Goal: Task Accomplishment & Management: Use online tool/utility

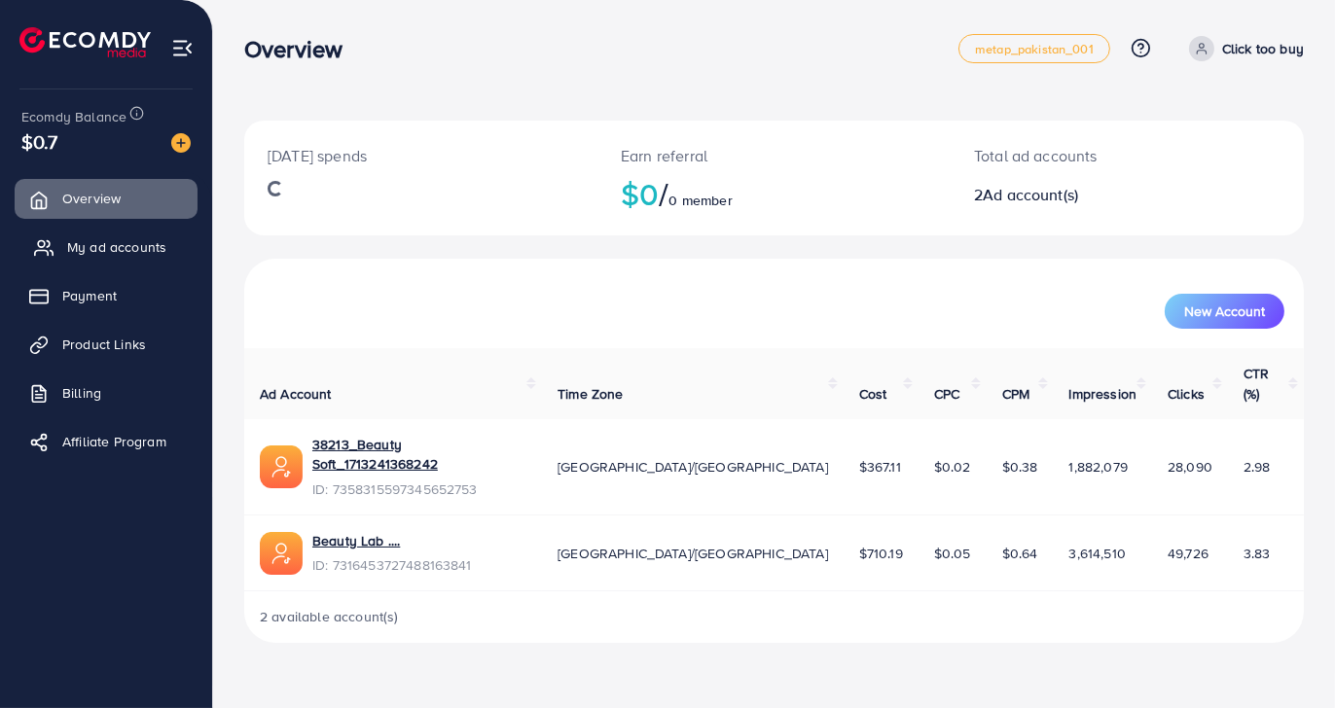
drag, startPoint x: 0, startPoint y: 0, endPoint x: 141, endPoint y: 246, distance: 283.8
click at [141, 246] on span "My ad accounts" at bounding box center [116, 246] width 99 height 19
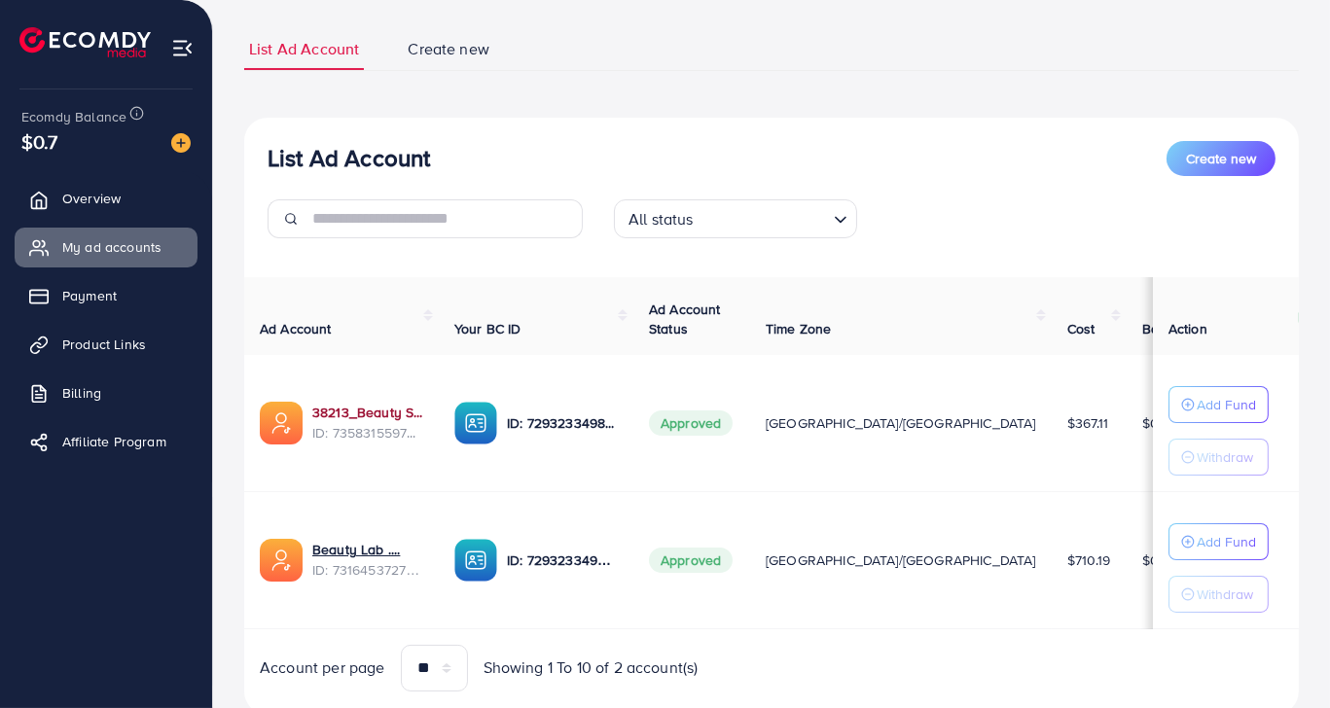
scroll to position [177, 0]
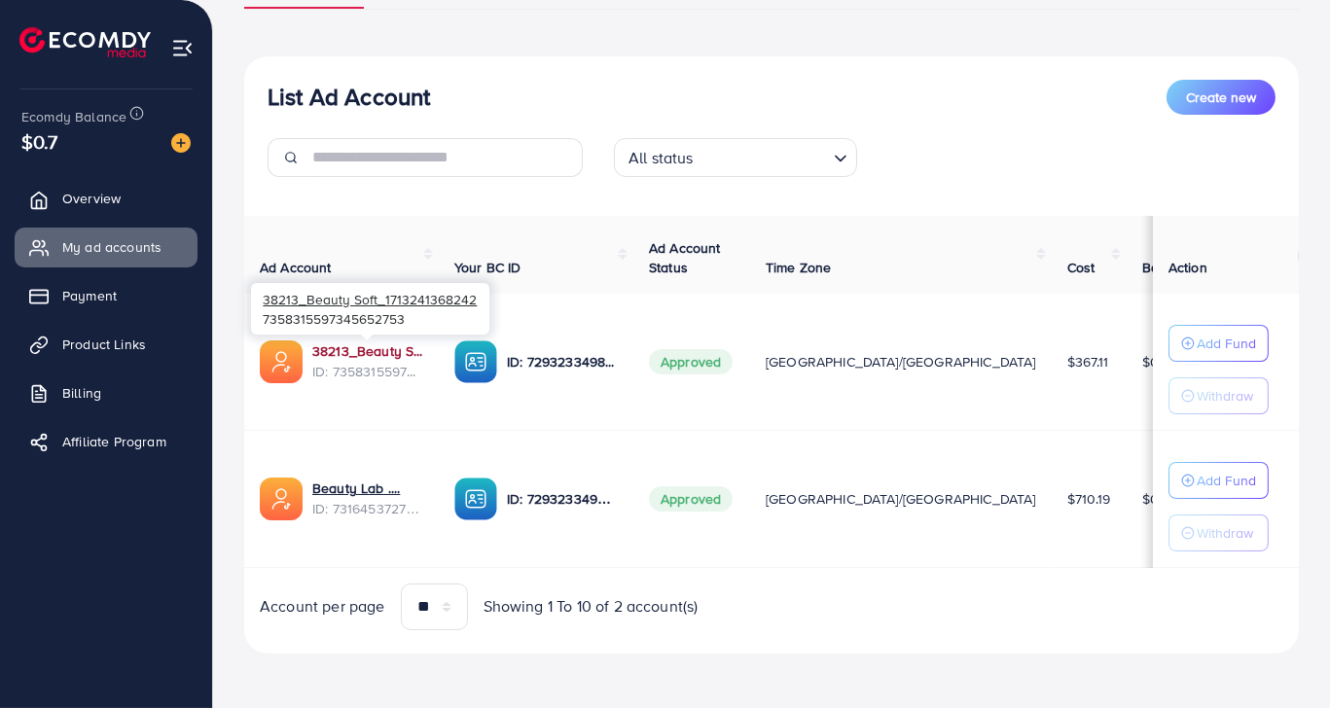
click at [388, 344] on link "38213_Beauty Soft_1713241368242" at bounding box center [367, 351] width 111 height 19
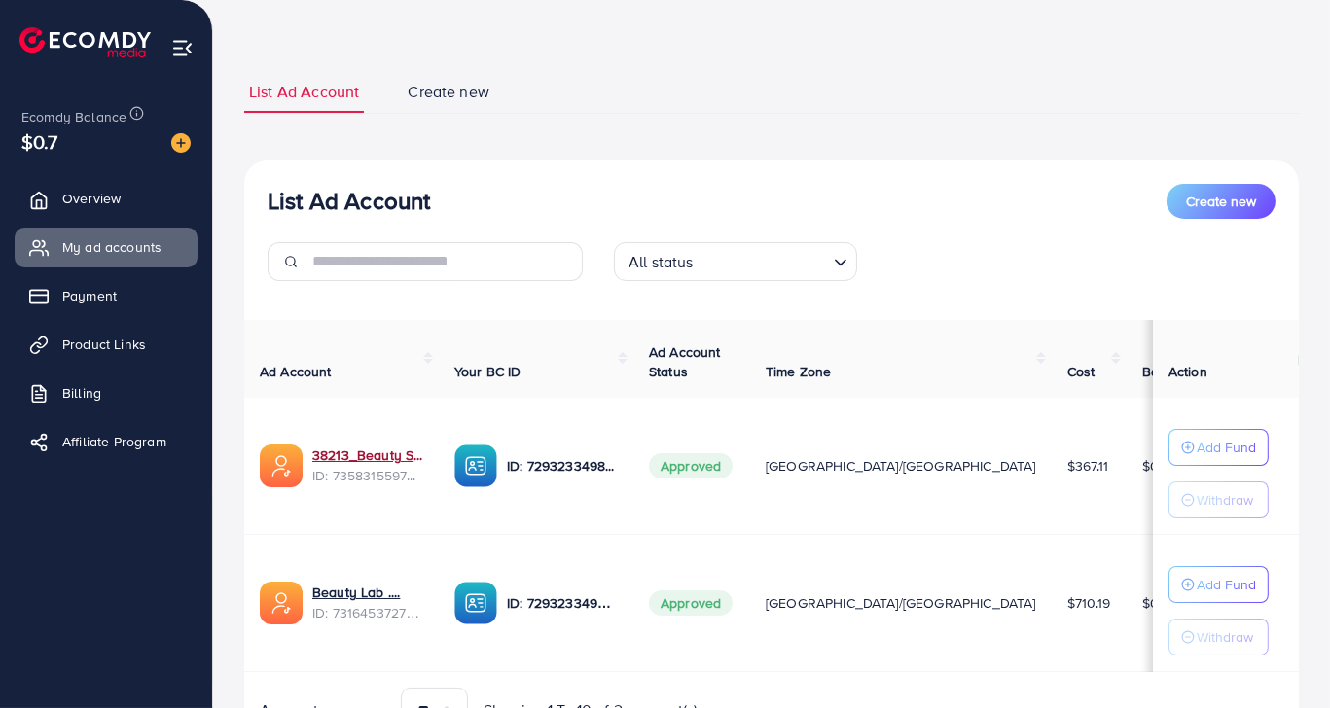
scroll to position [0, 0]
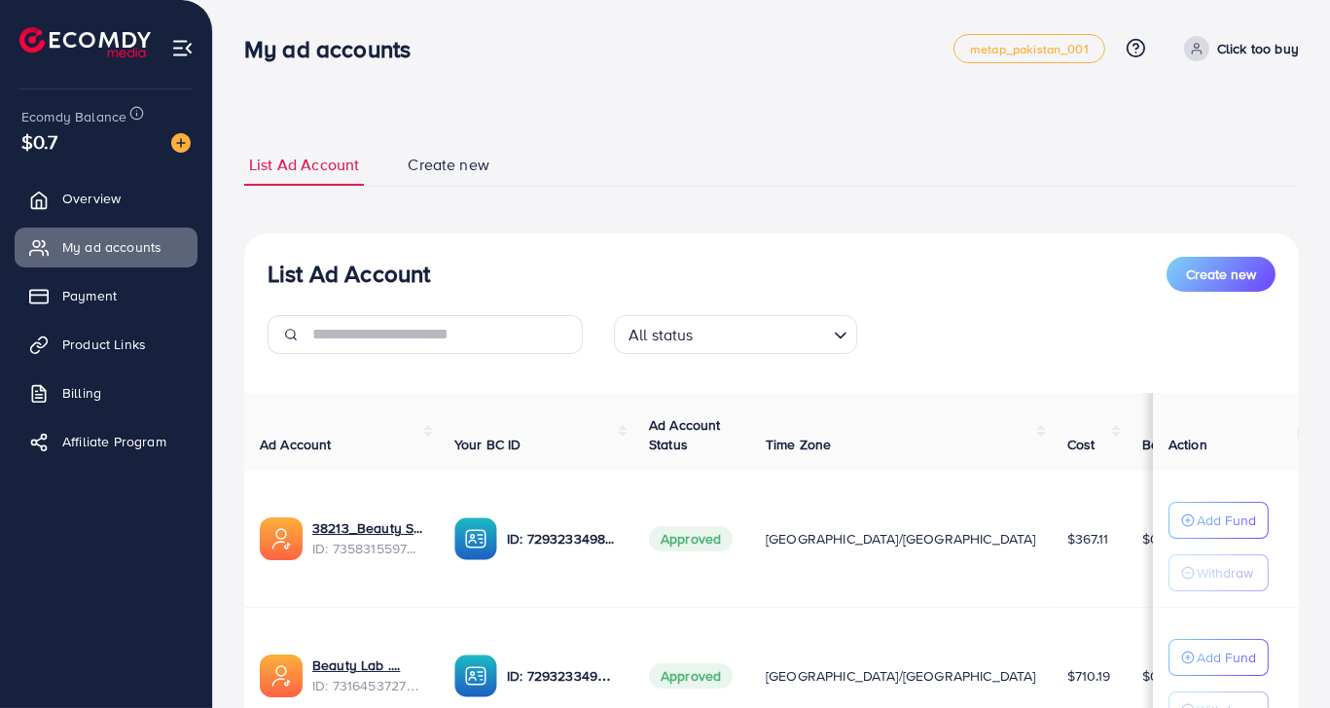
click at [104, 365] on ul "Overview My ad accounts Payment Product Links Billing Affiliate Program" at bounding box center [106, 326] width 212 height 310
click at [122, 333] on link "Product Links" at bounding box center [106, 344] width 183 height 39
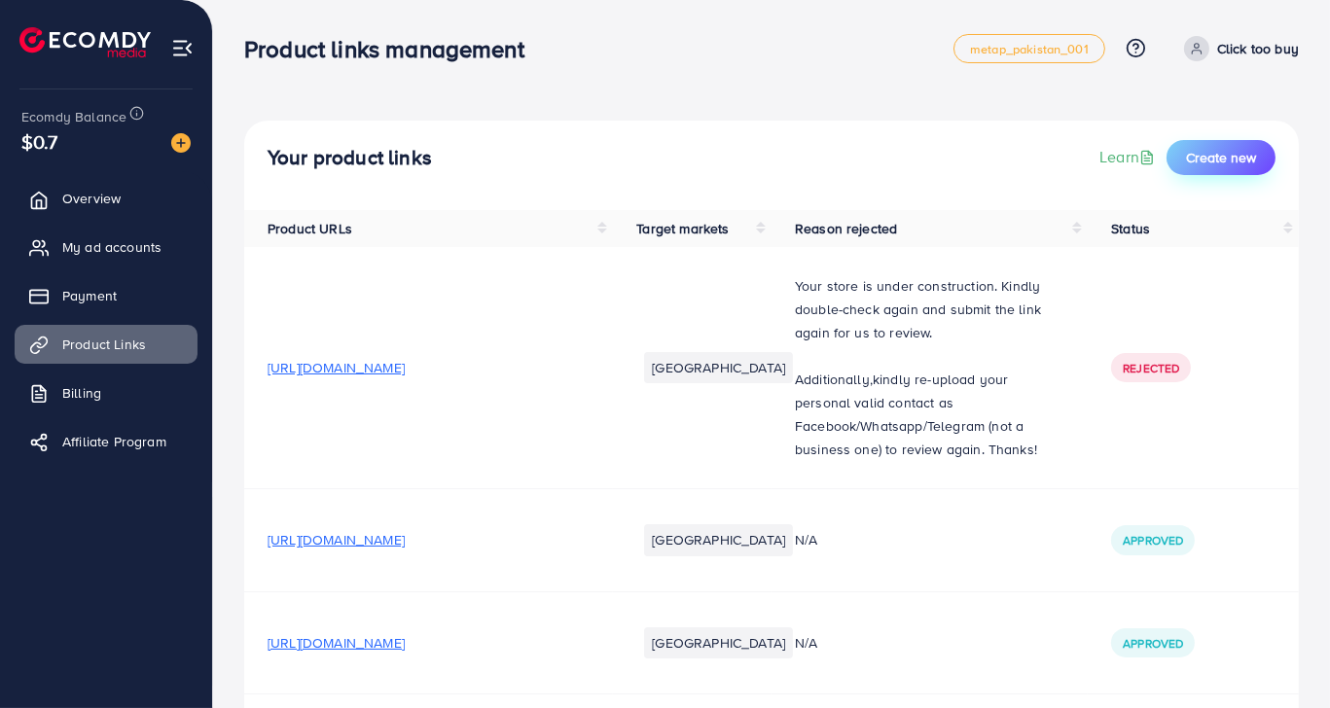
click at [1236, 154] on span "Create new" at bounding box center [1221, 157] width 70 height 19
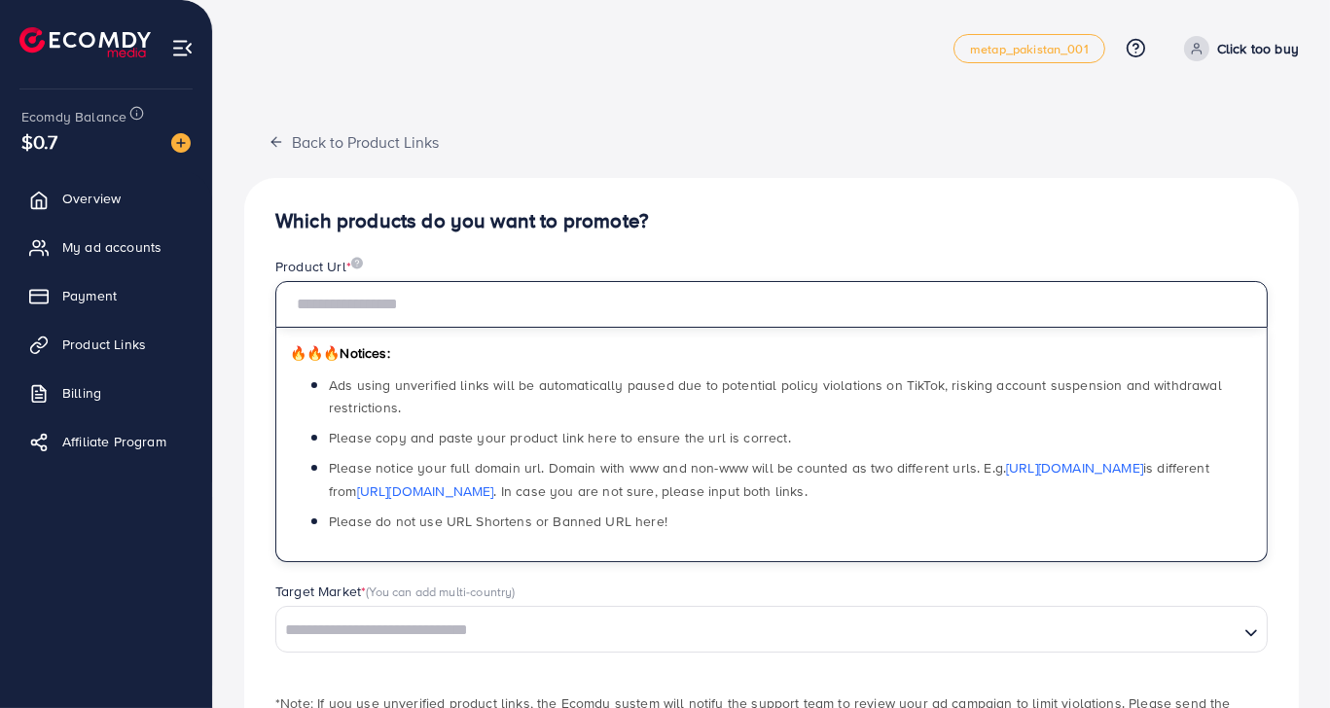
click at [489, 296] on input "text" at bounding box center [771, 304] width 993 height 47
paste input "**********"
type input "**********"
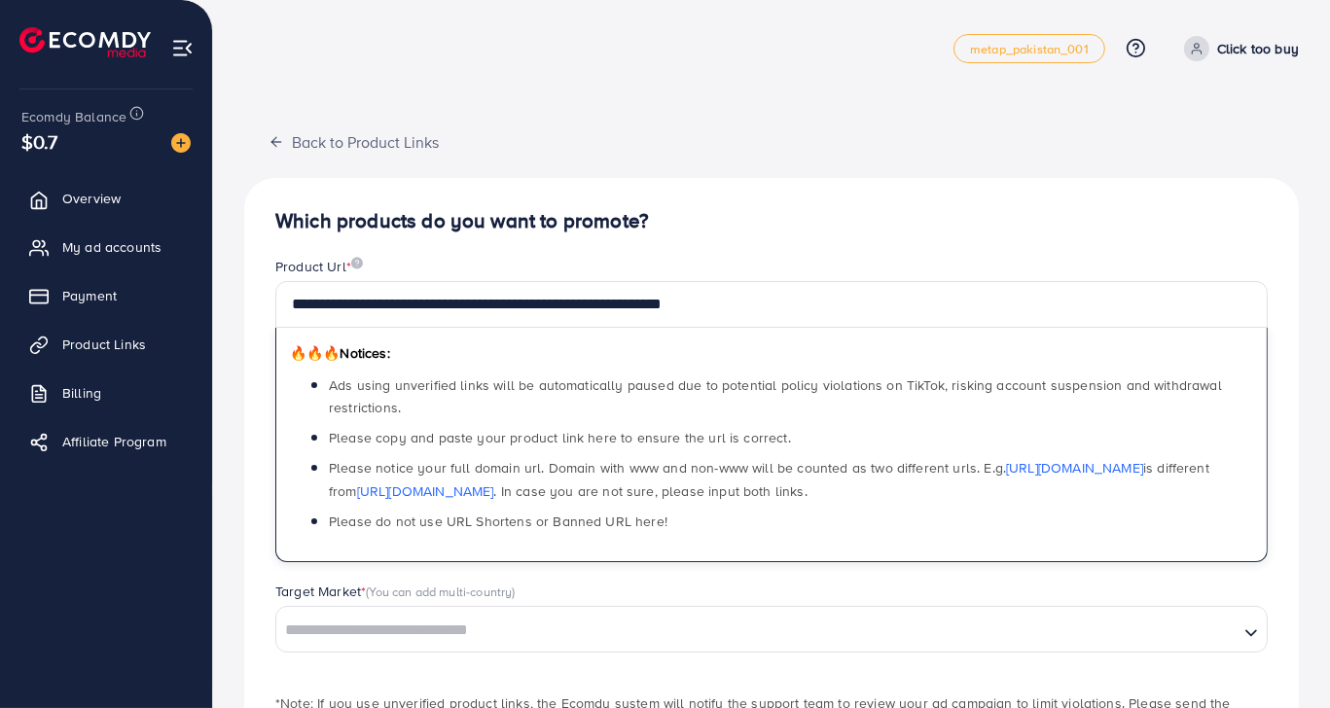
click at [476, 632] on input "Search for option" at bounding box center [757, 631] width 959 height 30
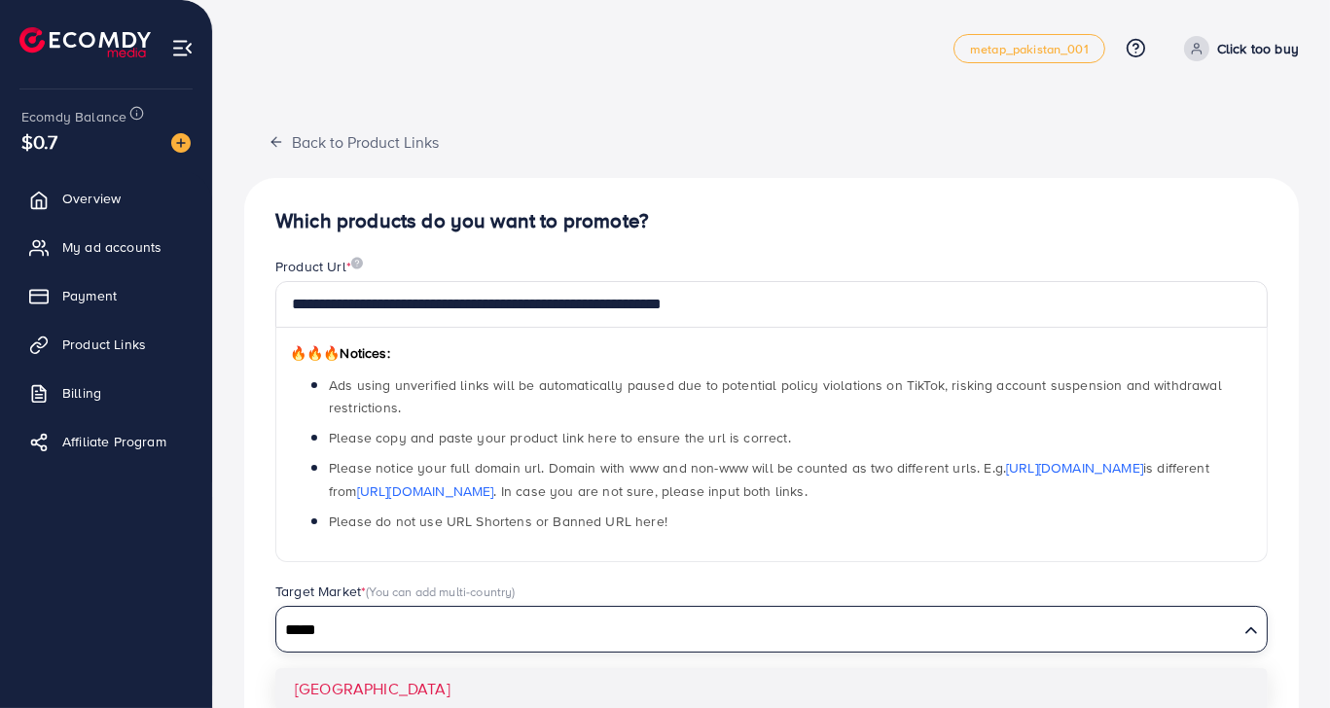
type input "*****"
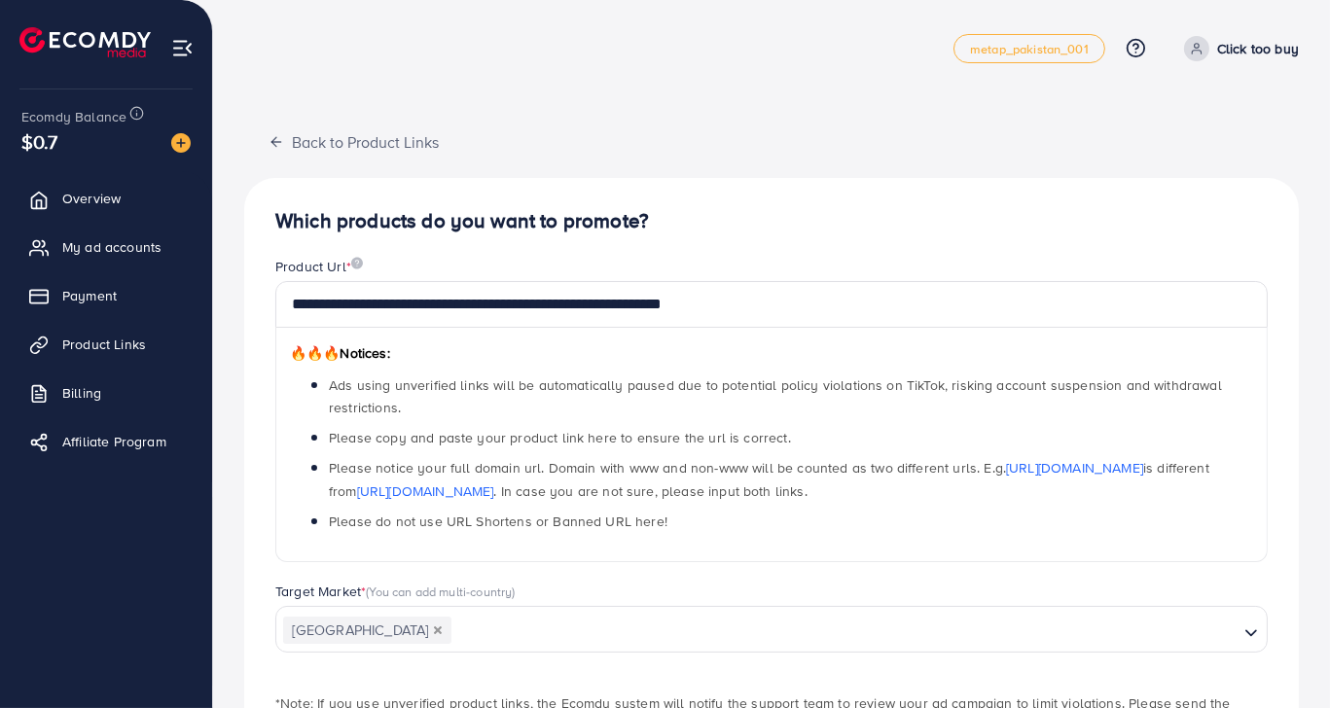
click at [438, 681] on div "**********" at bounding box center [771, 503] width 1055 height 650
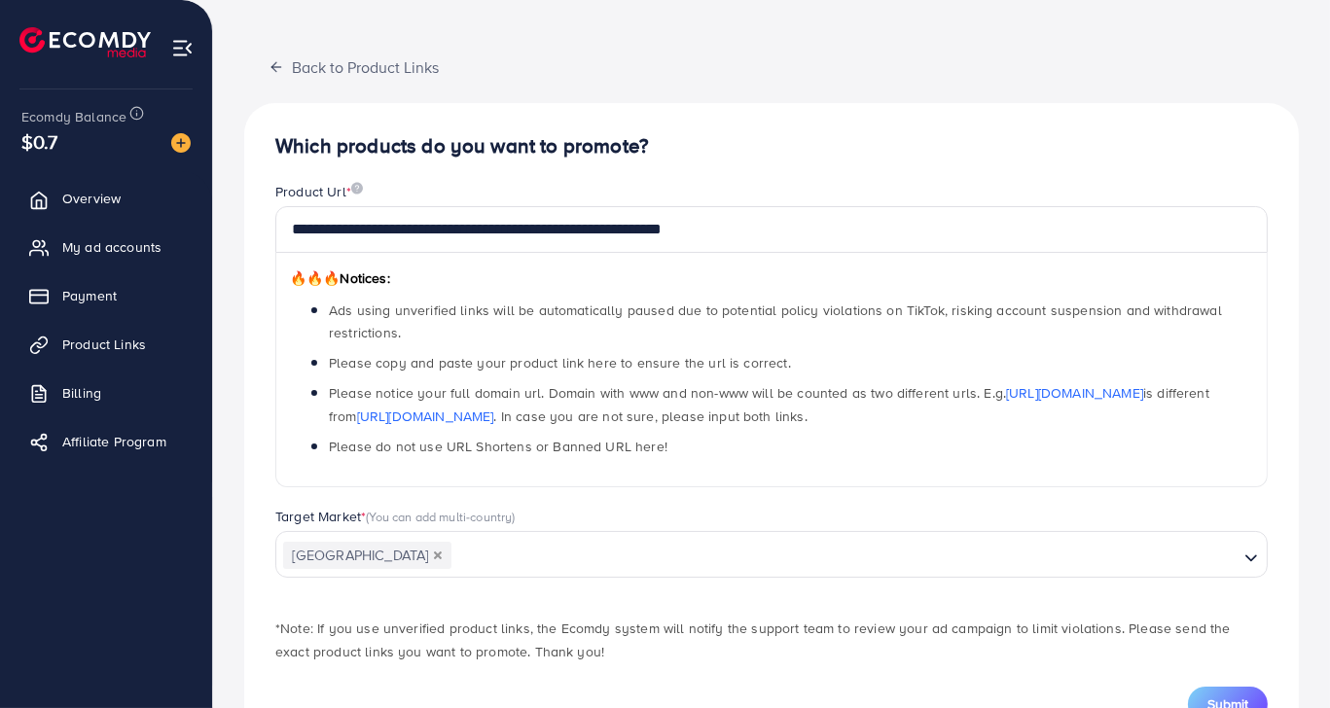
scroll to position [148, 0]
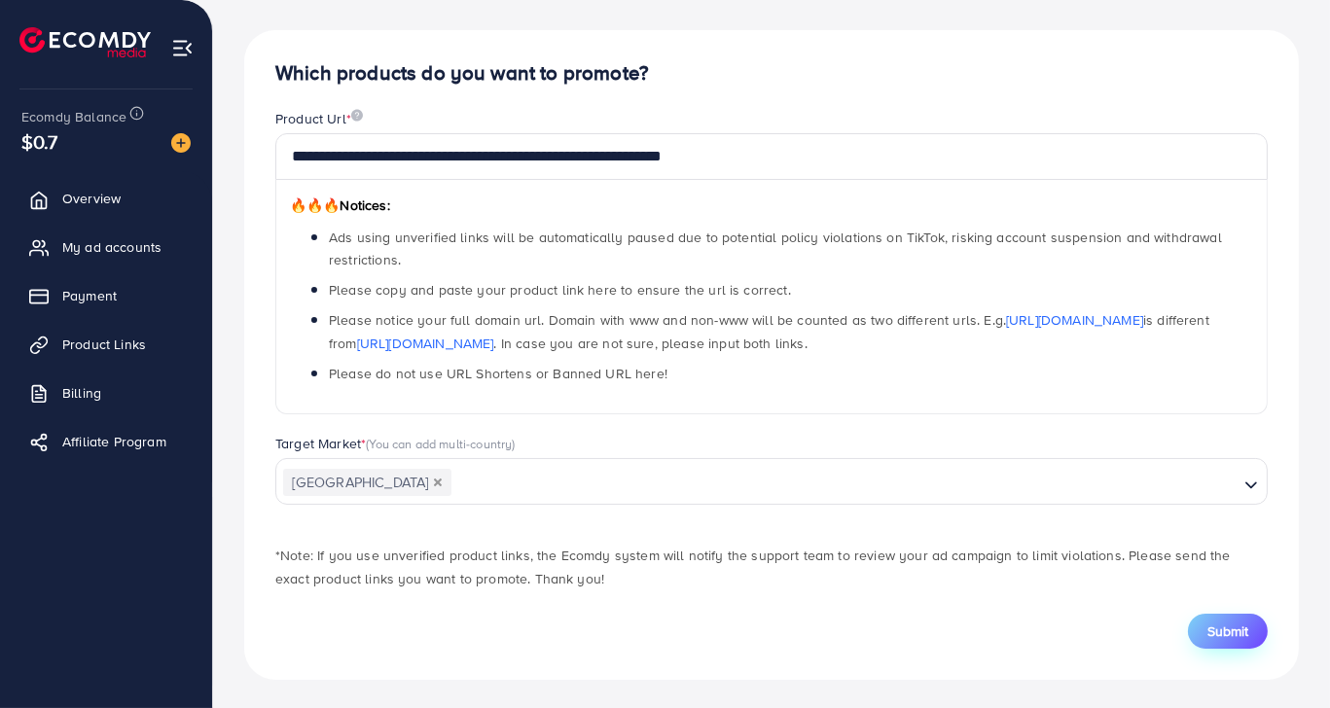
click at [1209, 641] on button "Submit" at bounding box center [1228, 631] width 80 height 35
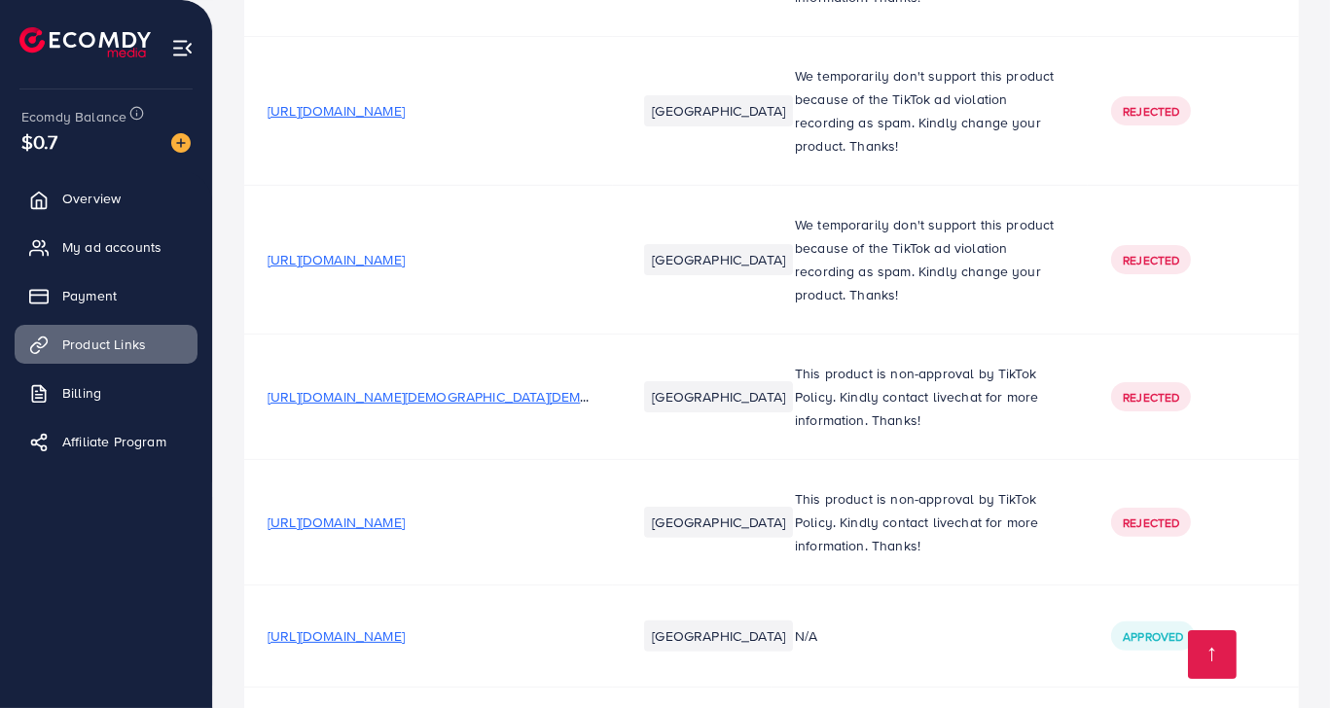
scroll to position [19505, 0]
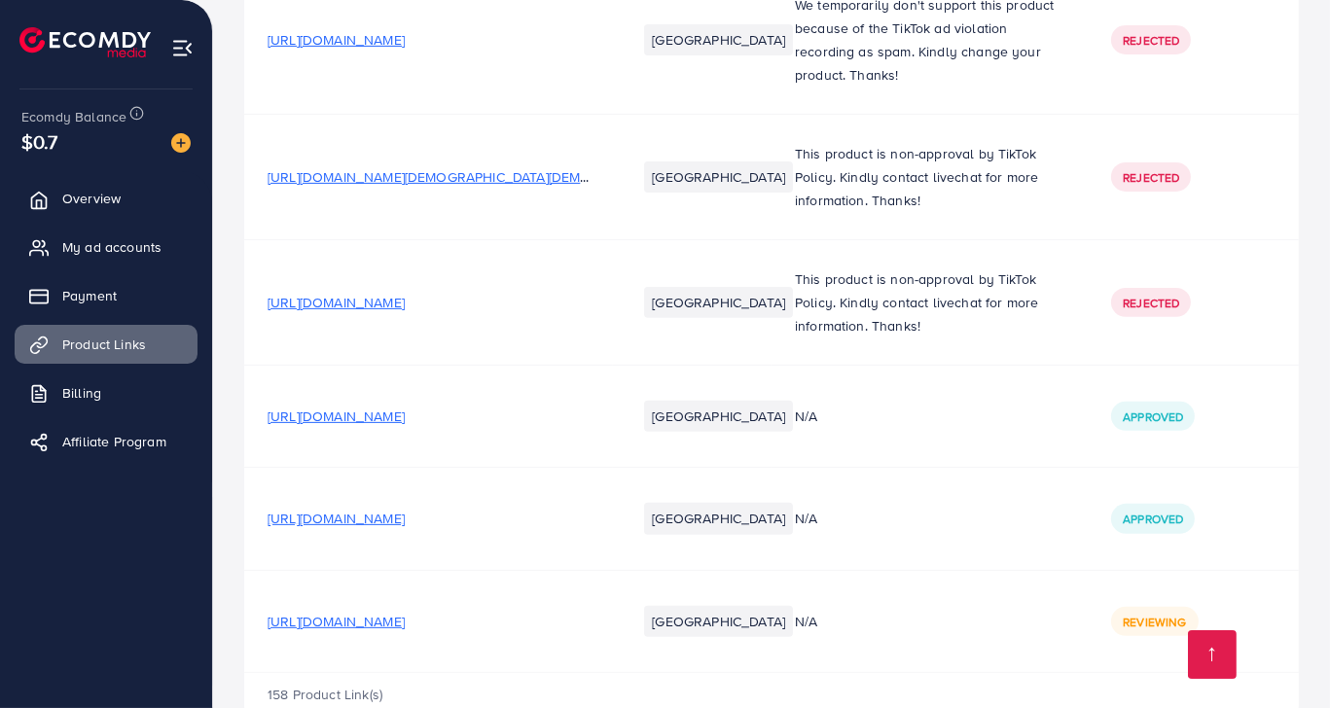
drag, startPoint x: 725, startPoint y: 424, endPoint x: 699, endPoint y: 748, distance: 325.1
click at [405, 612] on span "https://6j08ri-uy.myshopify.com/products/kitchen-whisk-beater-2" at bounding box center [336, 621] width 137 height 19
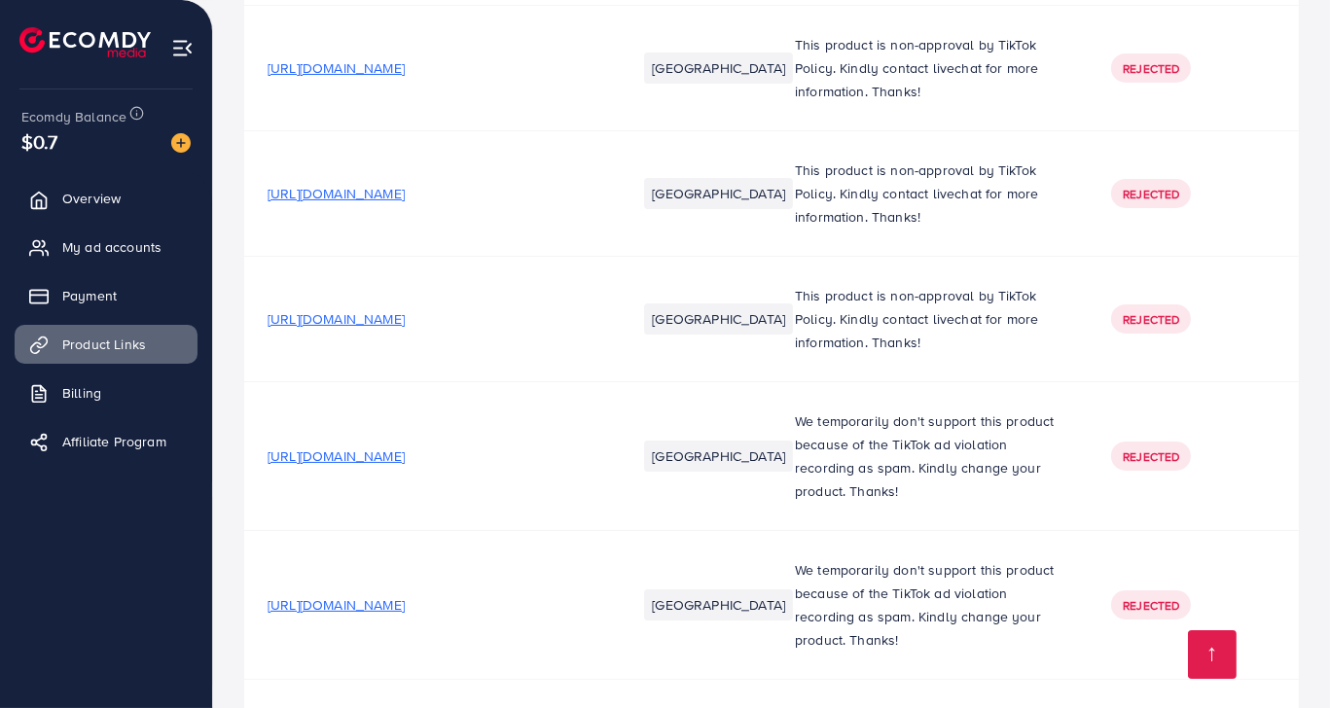
scroll to position [18823, 0]
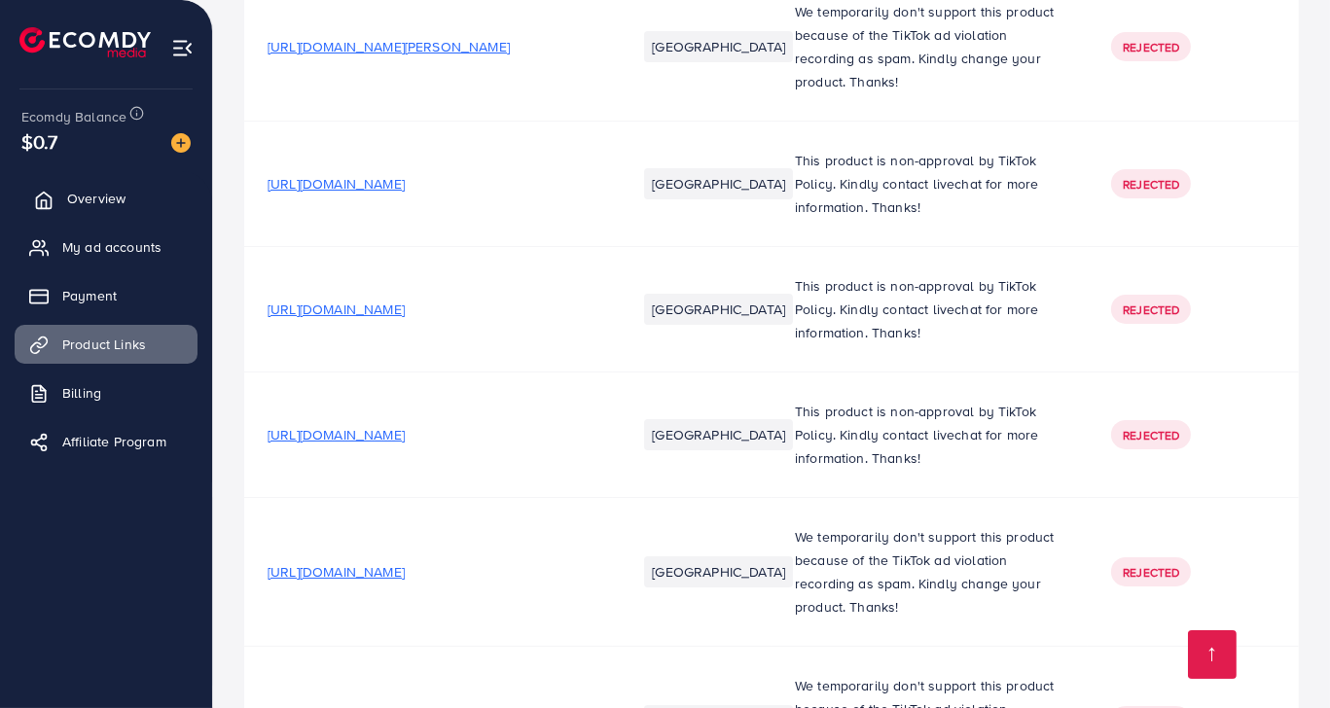
click at [117, 205] on span "Overview" at bounding box center [96, 198] width 58 height 19
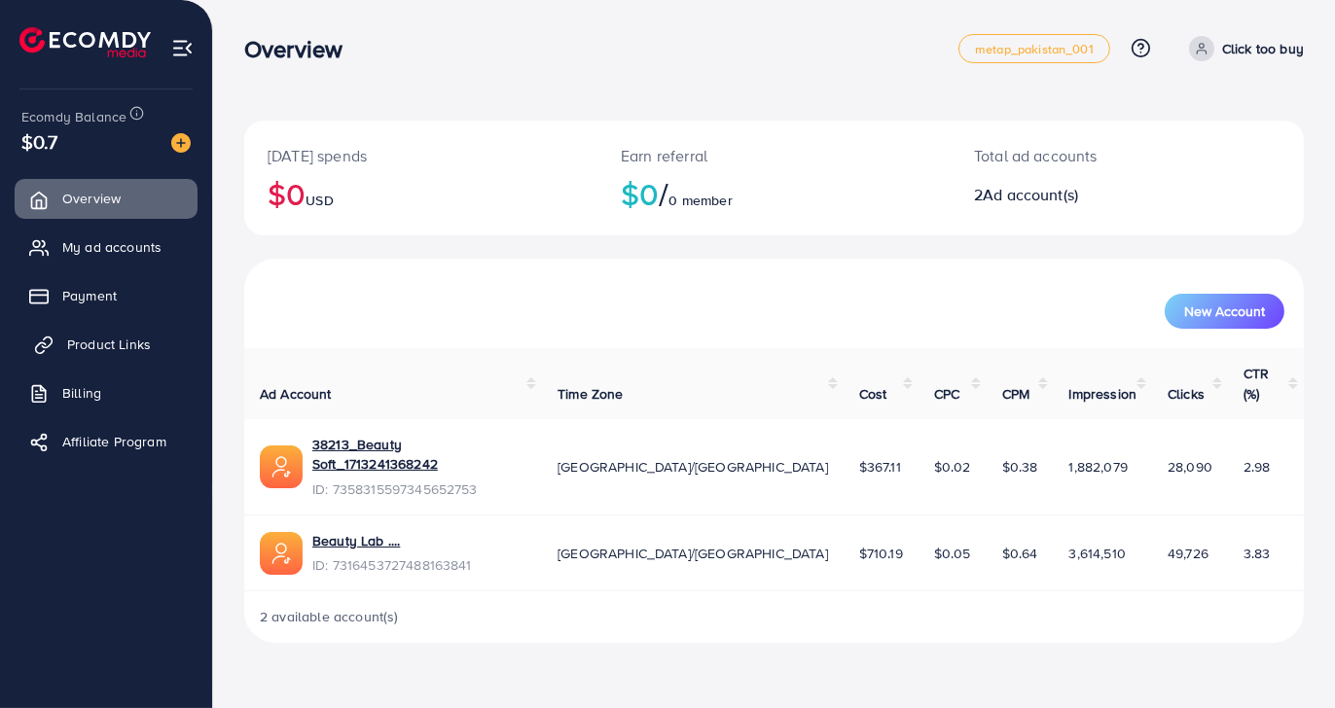
click at [127, 339] on span "Product Links" at bounding box center [109, 344] width 84 height 19
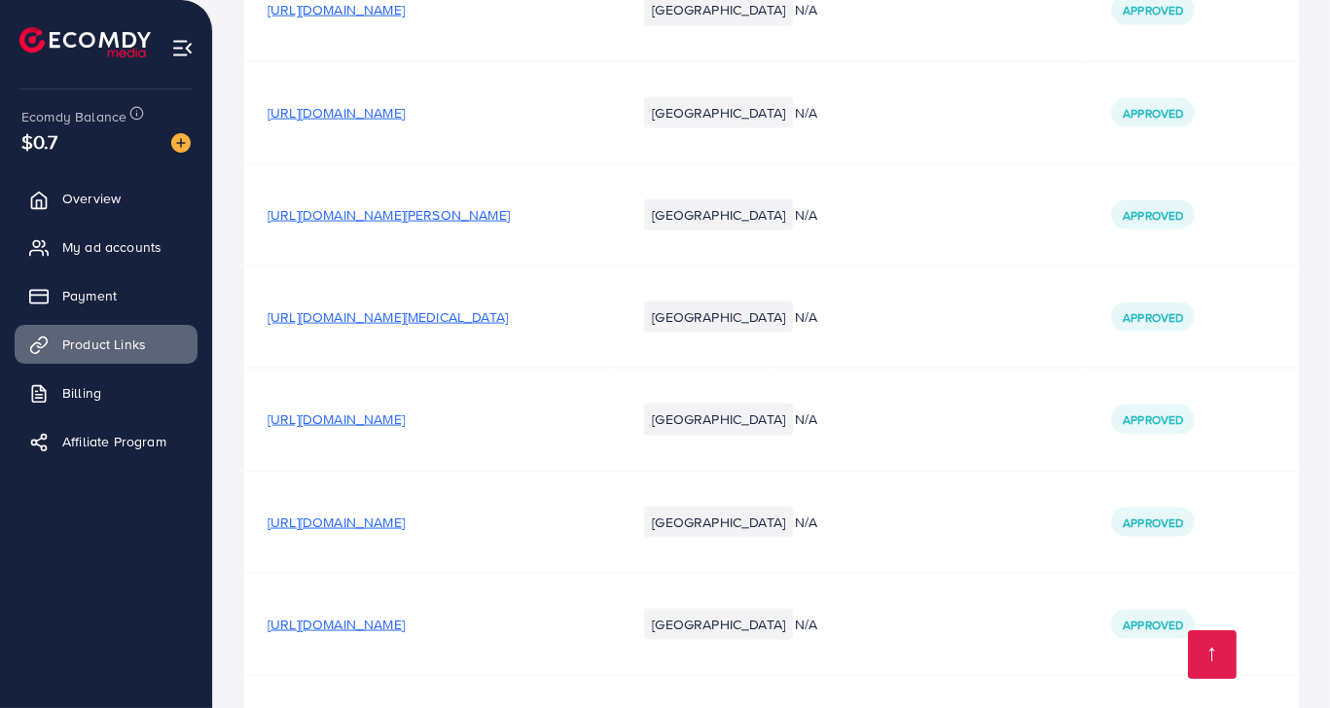
scroll to position [5002, 0]
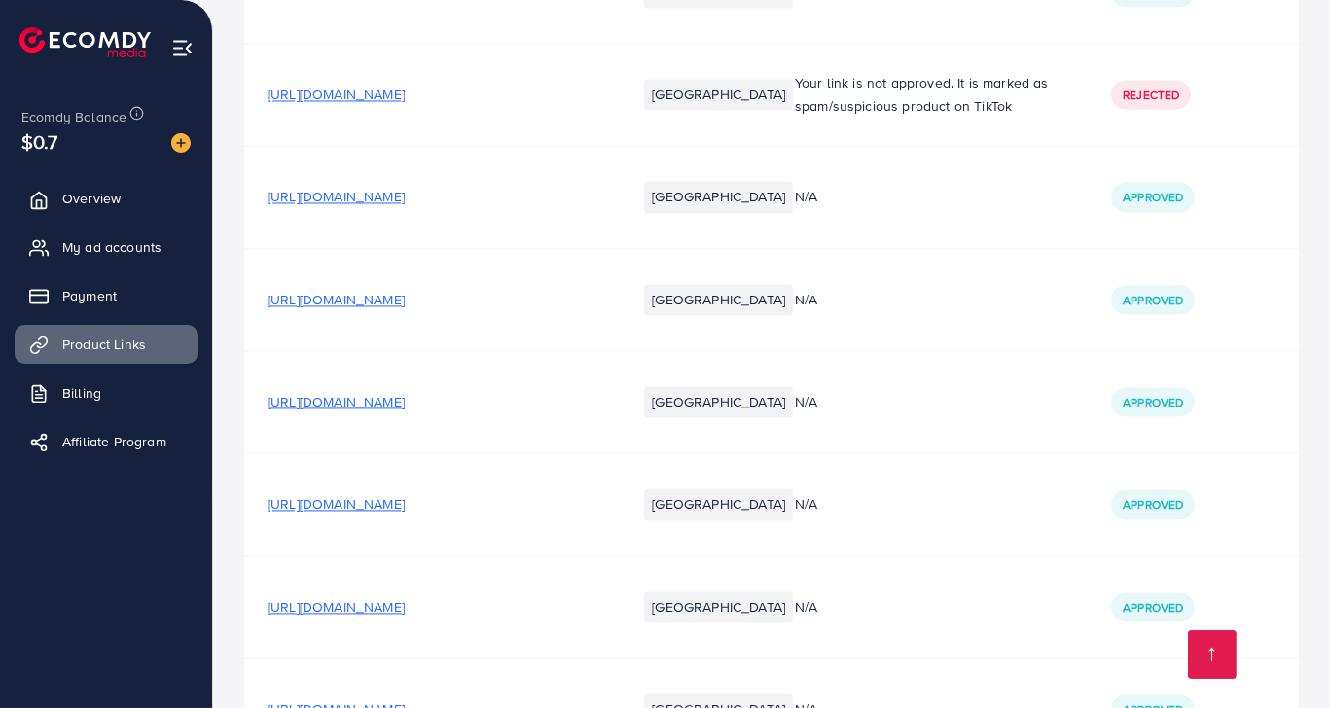
drag, startPoint x: 602, startPoint y: 250, endPoint x: 607, endPoint y: 653, distance: 402.9
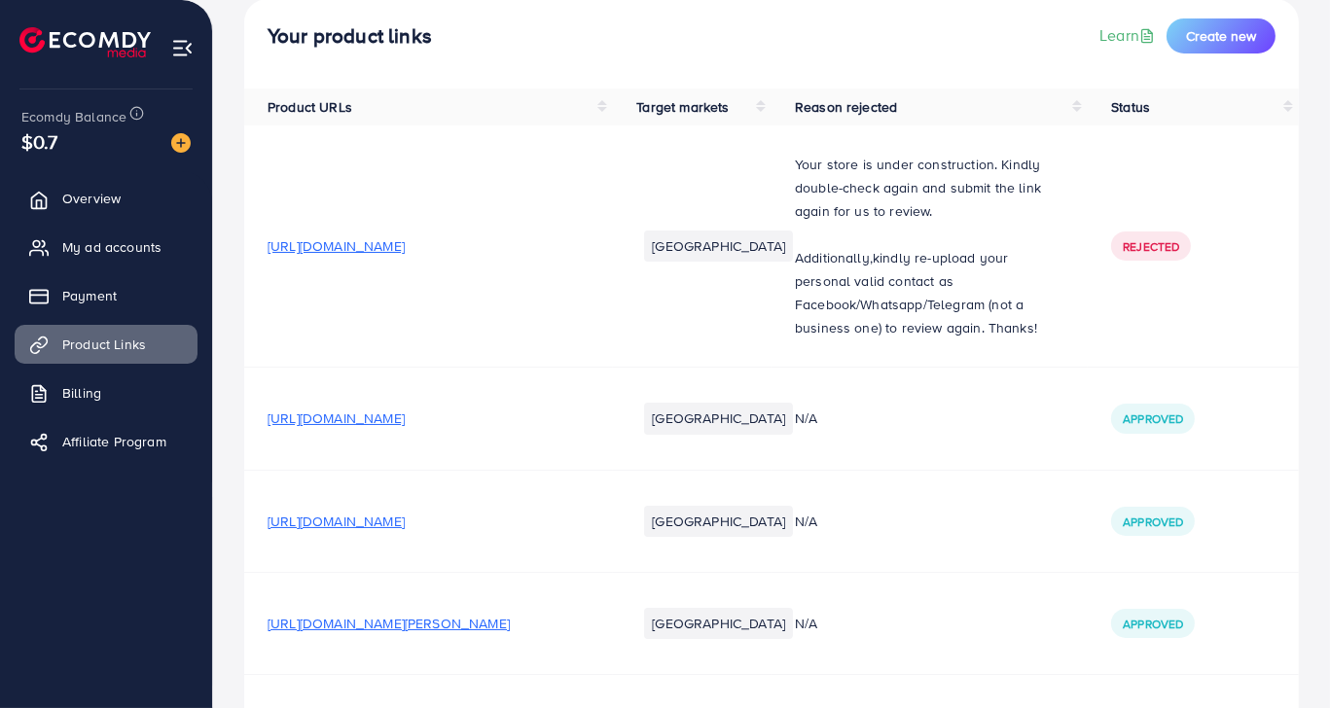
scroll to position [135, 0]
